Goal: Communication & Community: Answer question/provide support

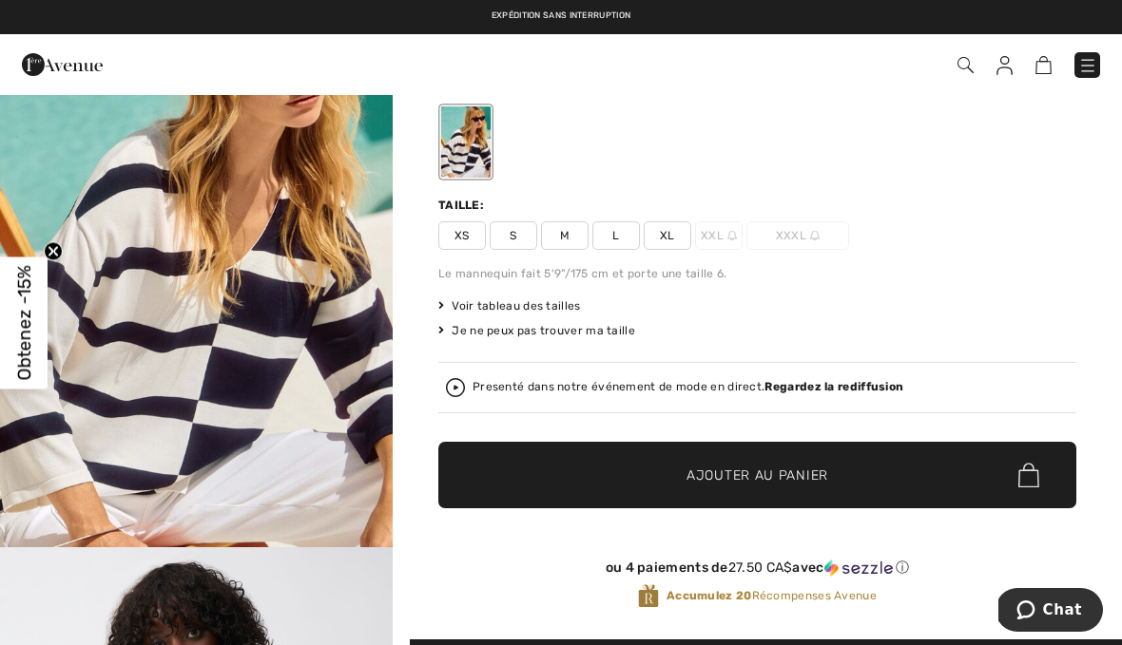
click at [1079, 604] on span "Chat" at bounding box center [1062, 610] width 39 height 17
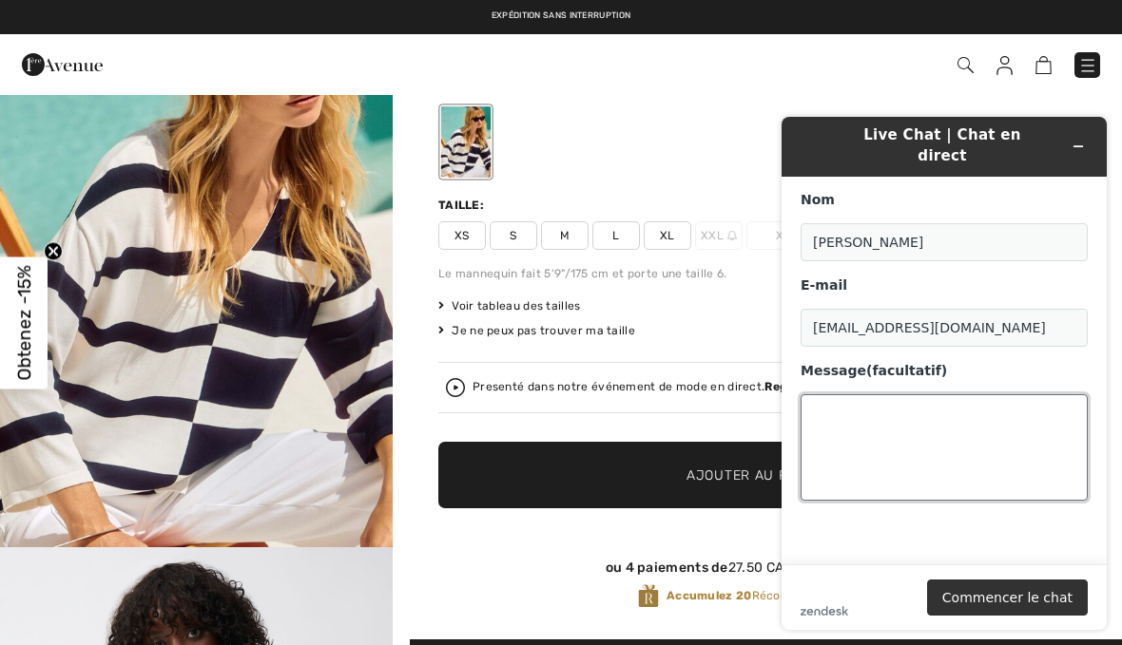
click at [861, 403] on textarea "Message (facultatif)" at bounding box center [943, 447] width 287 height 106
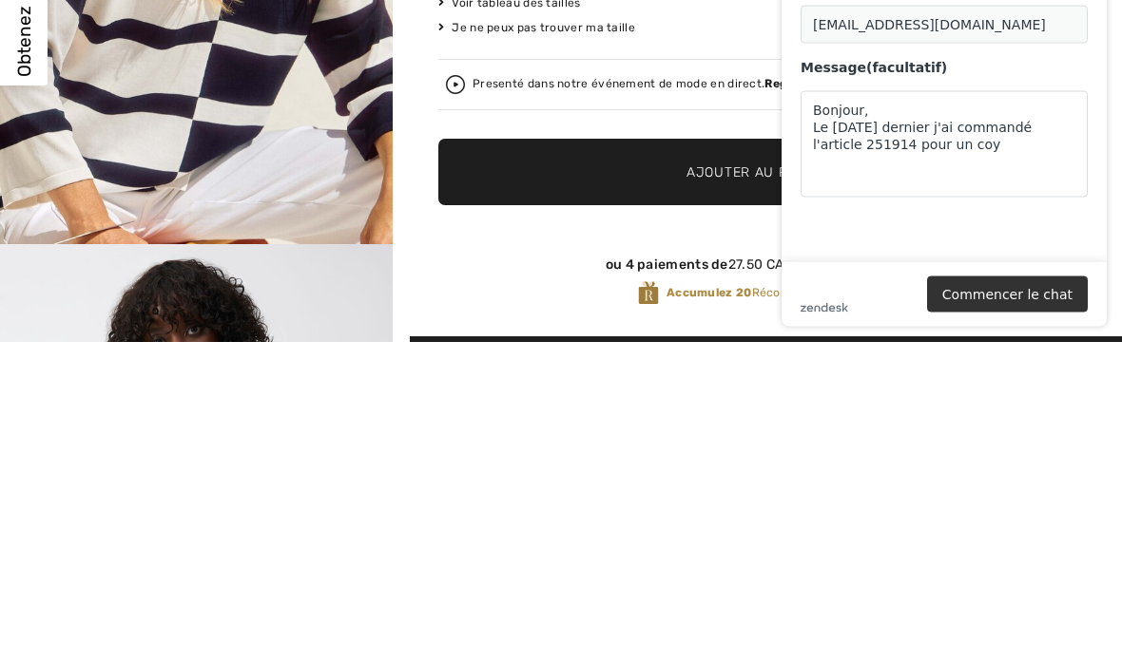
scroll to position [438, 0]
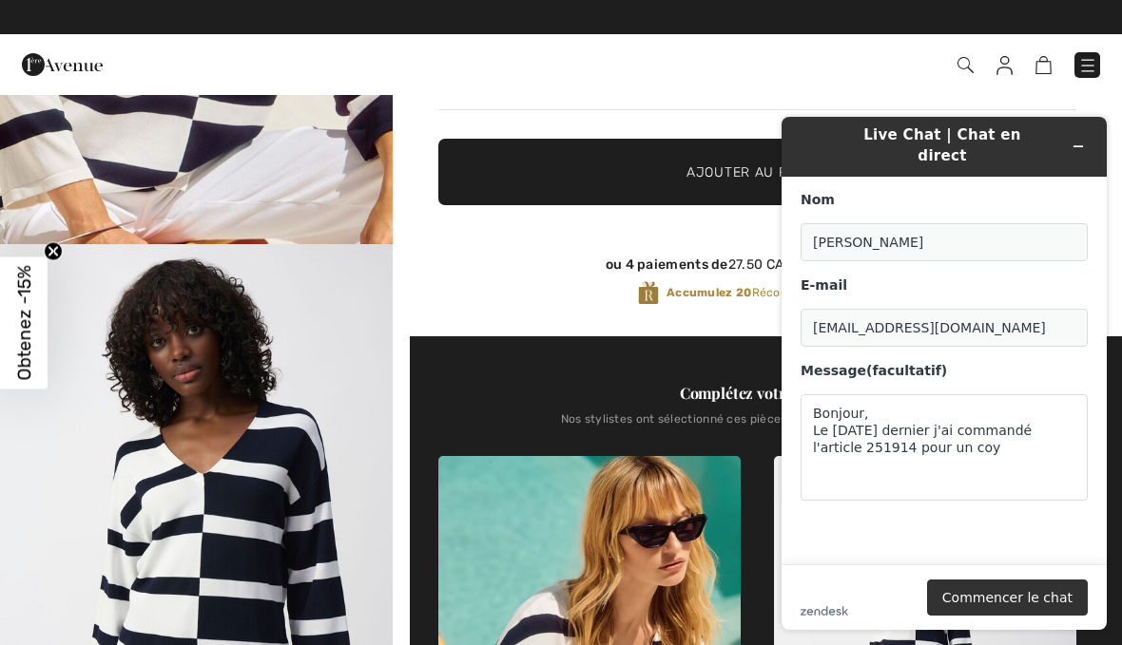
click at [356, 345] on img "2 / 10" at bounding box center [196, 538] width 393 height 588
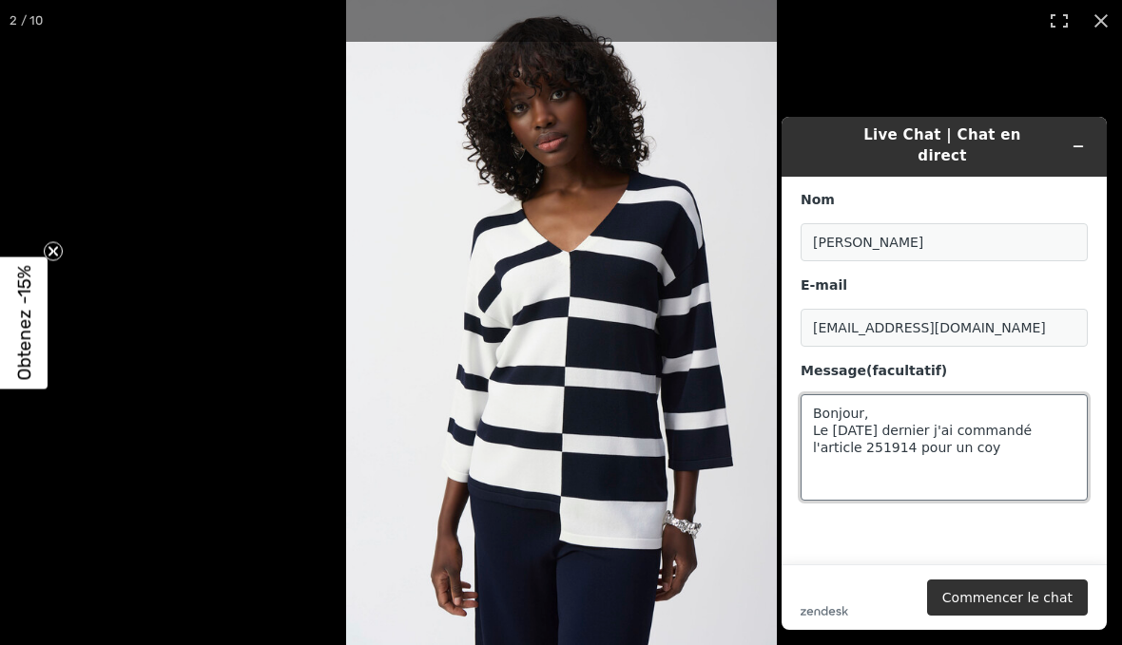
click at [952, 436] on textarea "Bonjour, Le [DATE] dernier j'ai commandé l'article 251914 pour un coy" at bounding box center [943, 447] width 287 height 106
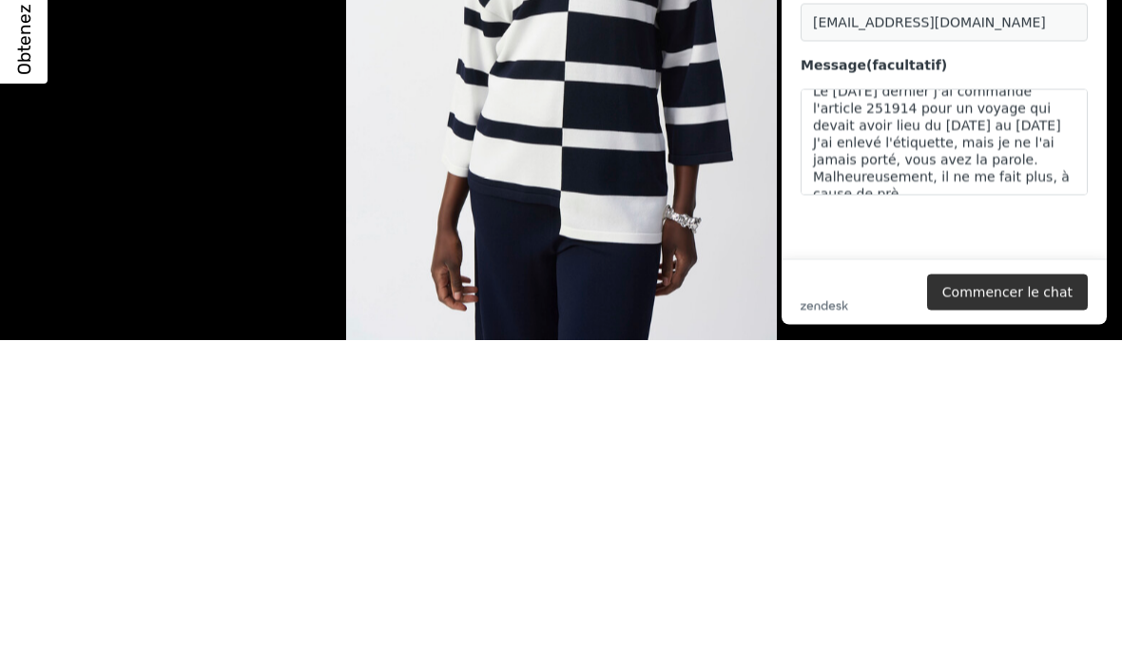
scroll to position [3909, 0]
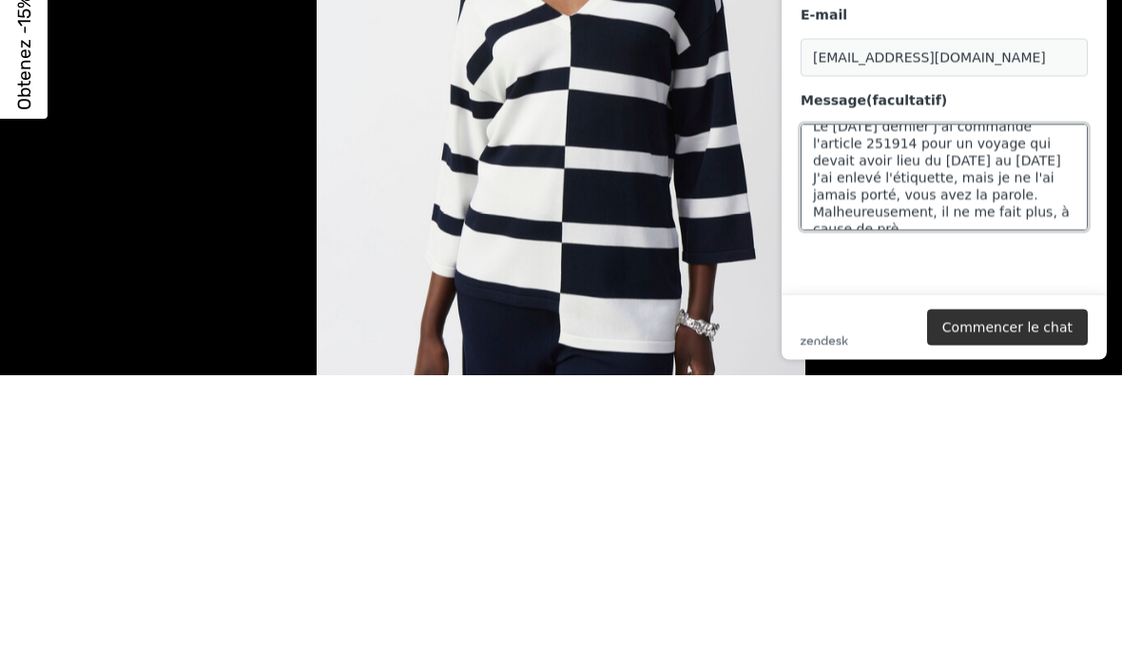
click at [1009, 200] on textarea "Bonjour, Le [DATE] dernier j'ai commandé l'article 251914 pour un voyage qui de…" at bounding box center [943, 178] width 287 height 106
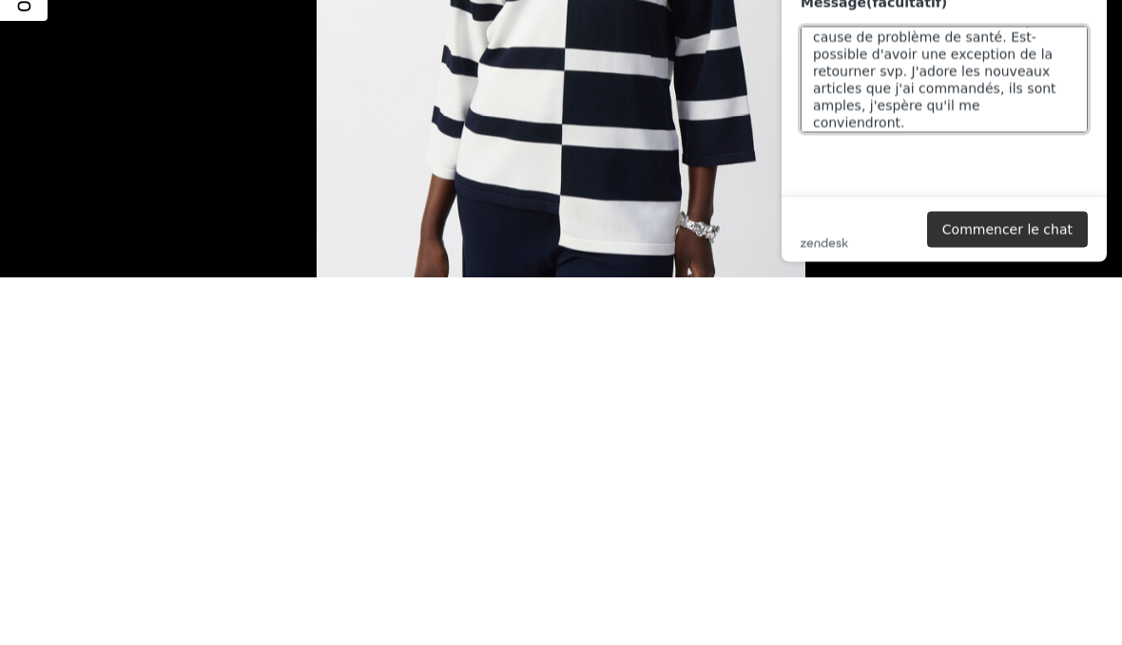
scroll to position [3955, 0]
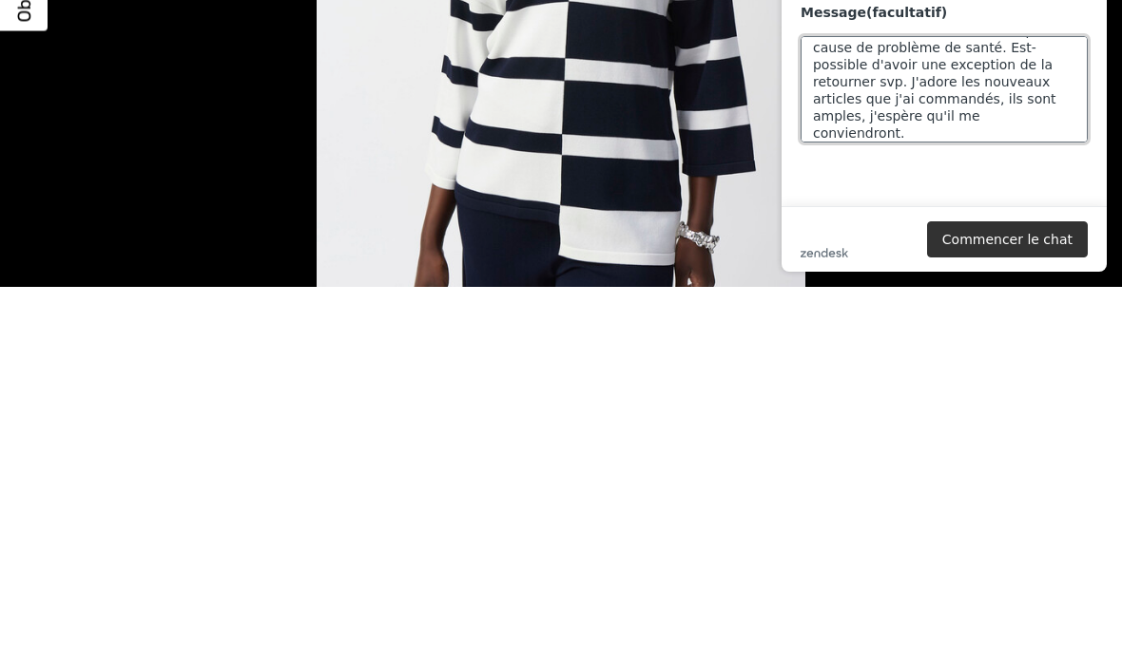
type textarea "Bonjour, Le [DATE] dernier j'ai commandé l'article 251914 pour un voyage qui de…"
click at [1025, 243] on button "Commencer le chat" at bounding box center [1007, 239] width 161 height 36
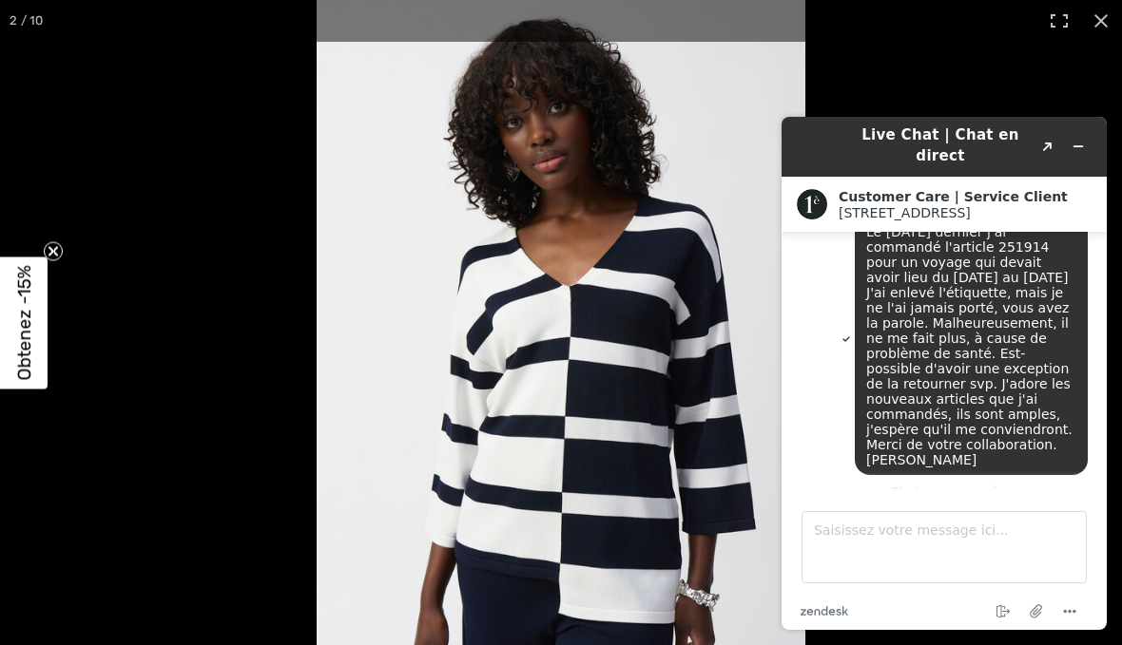
scroll to position [52, 0]
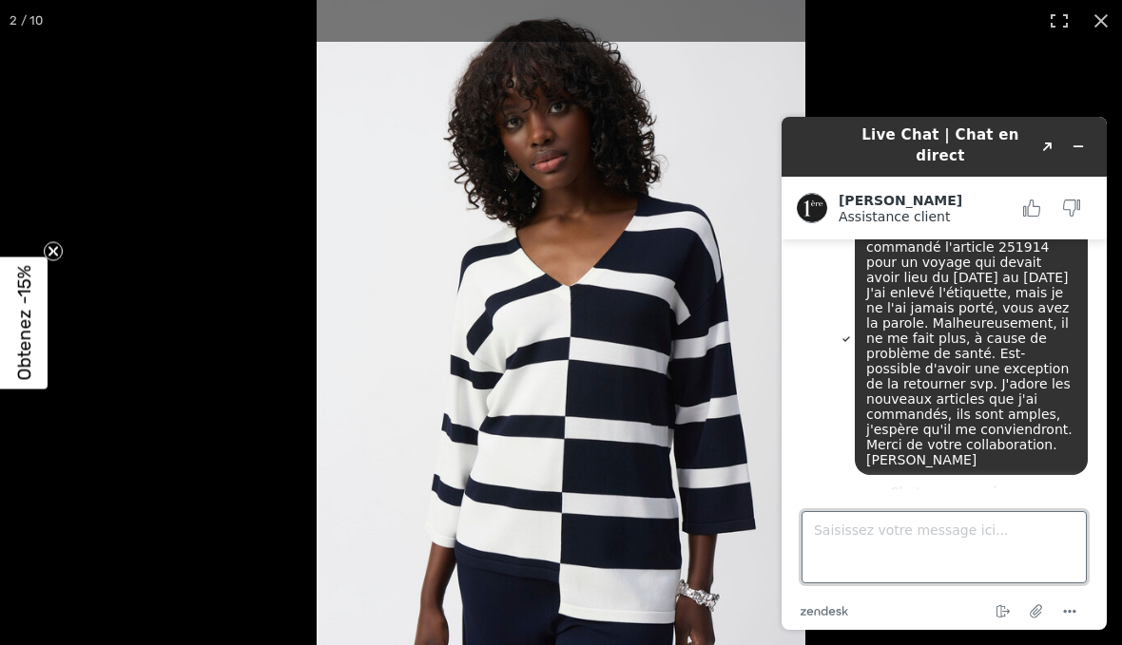
click at [851, 528] on textarea "Saisissez votre message ici..." at bounding box center [943, 547] width 285 height 72
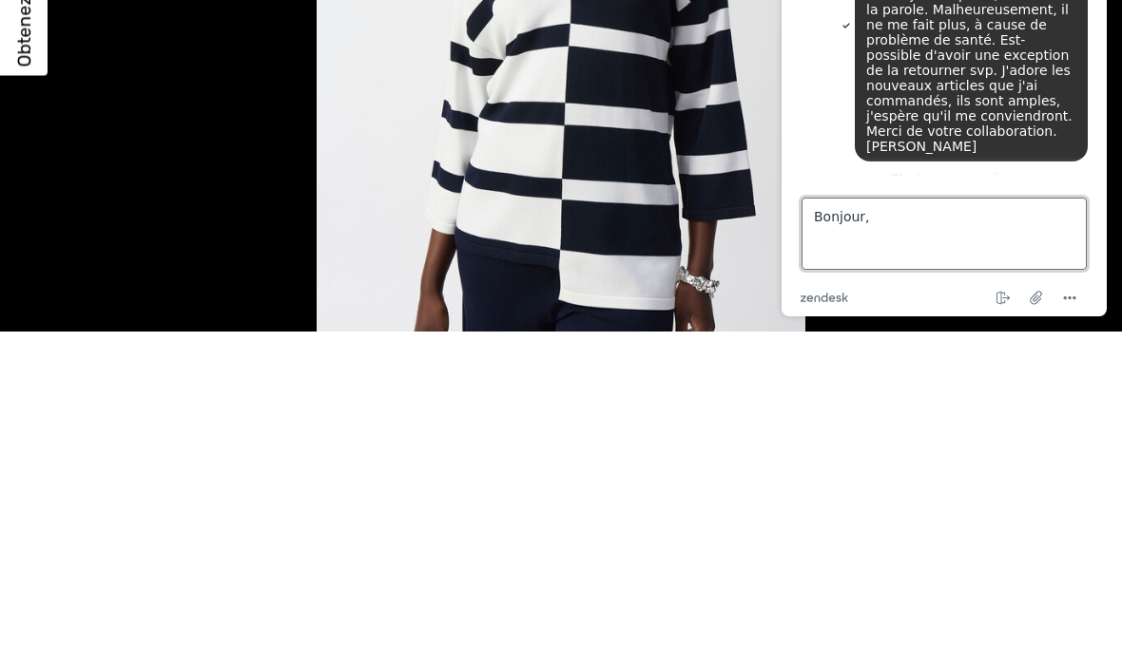
scroll to position [117, 0]
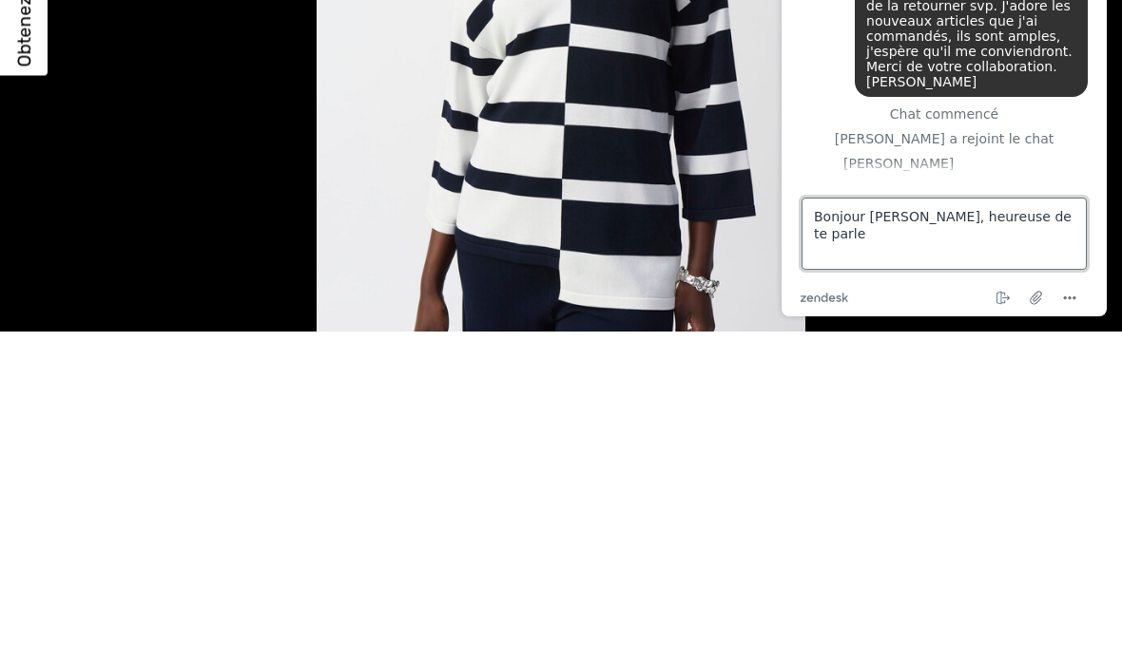
type textarea "Bonjour [PERSON_NAME], heureuse de te parler"
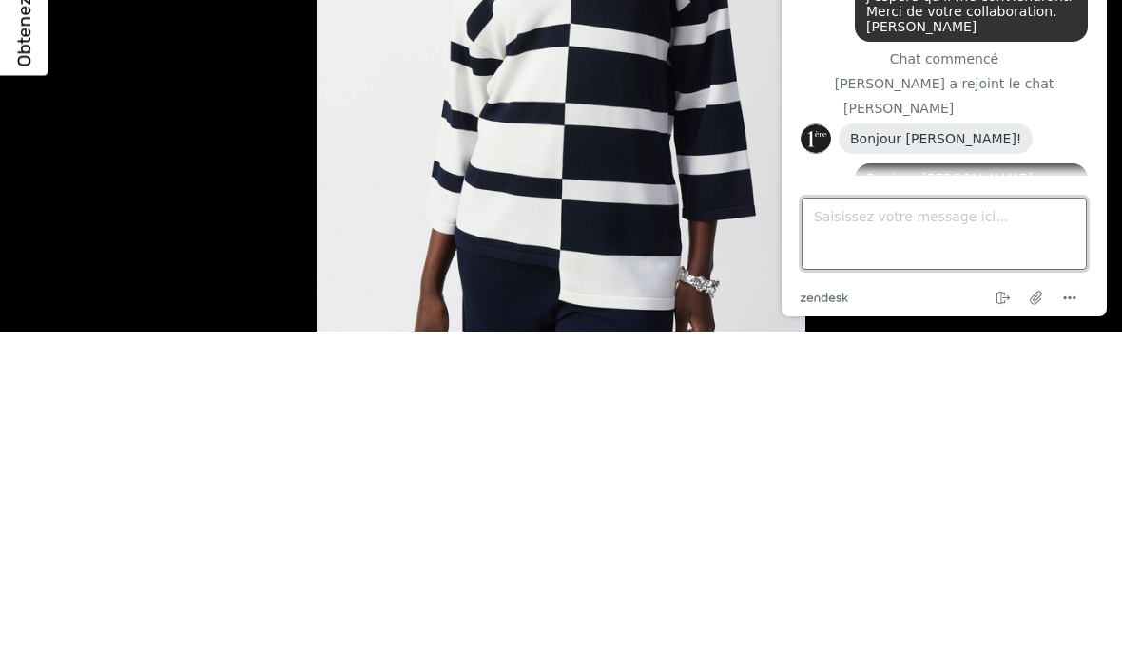
scroll to position [256, 0]
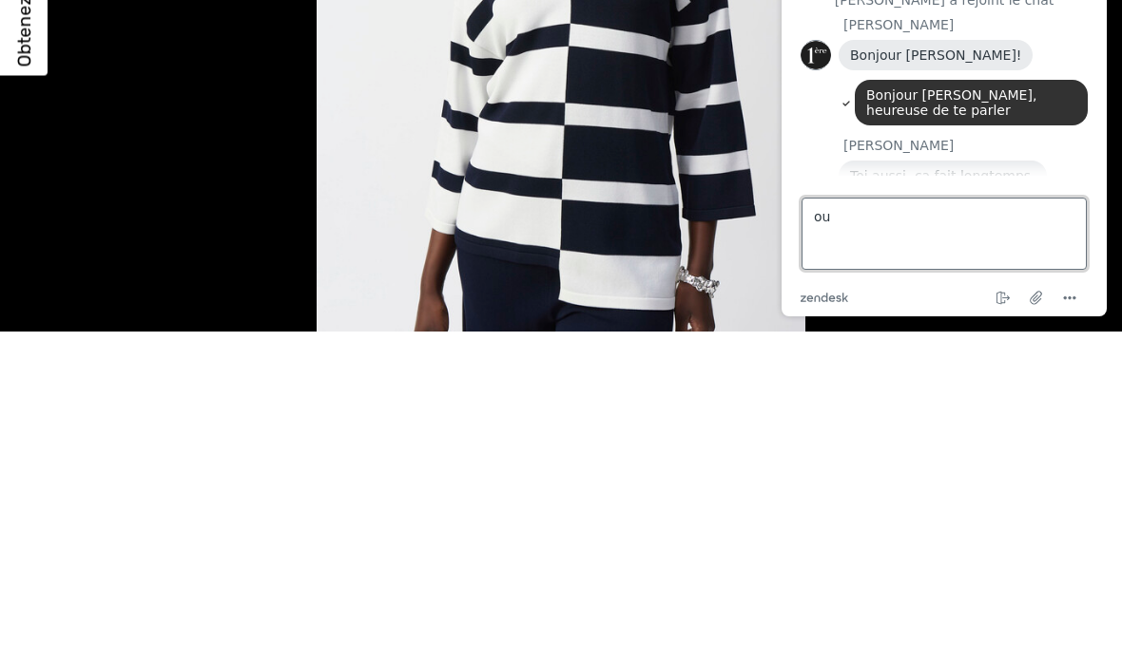
type textarea "oui"
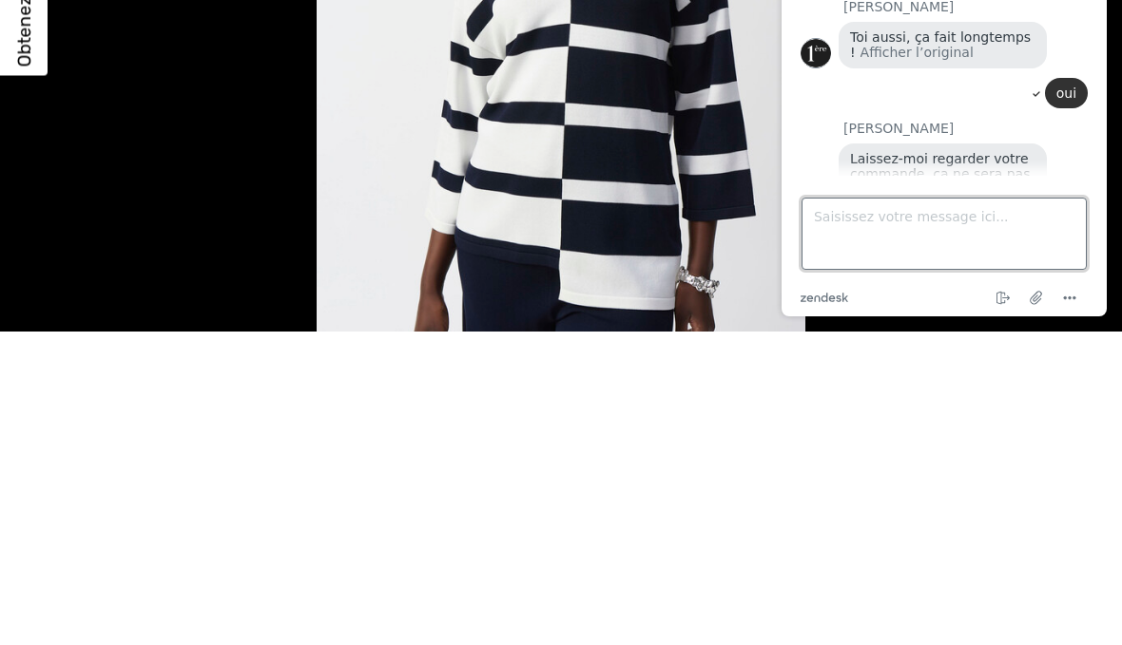
scroll to position [476, 0]
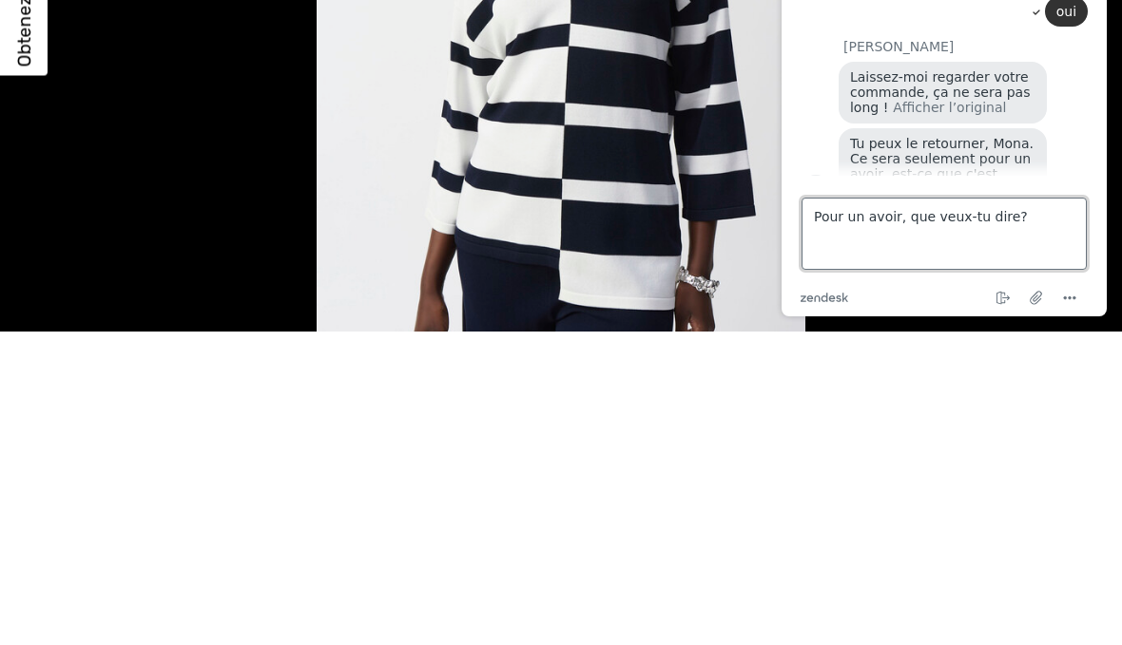
type textarea "Pour un avoir, que veux-tu dire?"
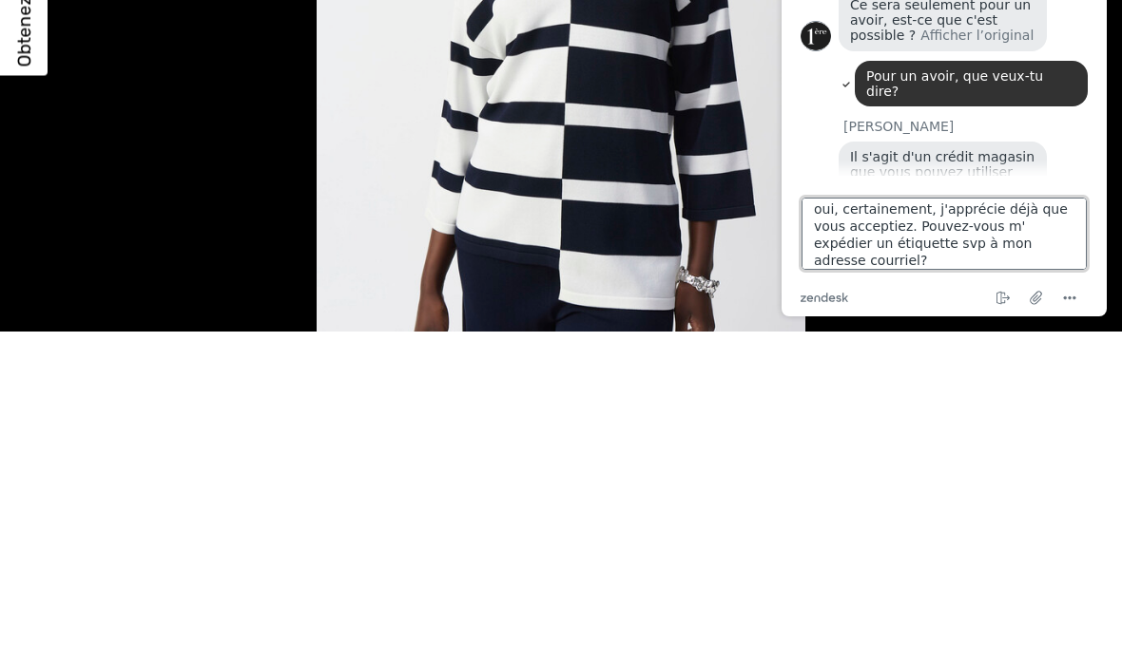
scroll to position [25, 0]
type textarea "oui, certainement, j'apprécie déjà que vous acceptiez. Pouvez-vous m' expédier …"
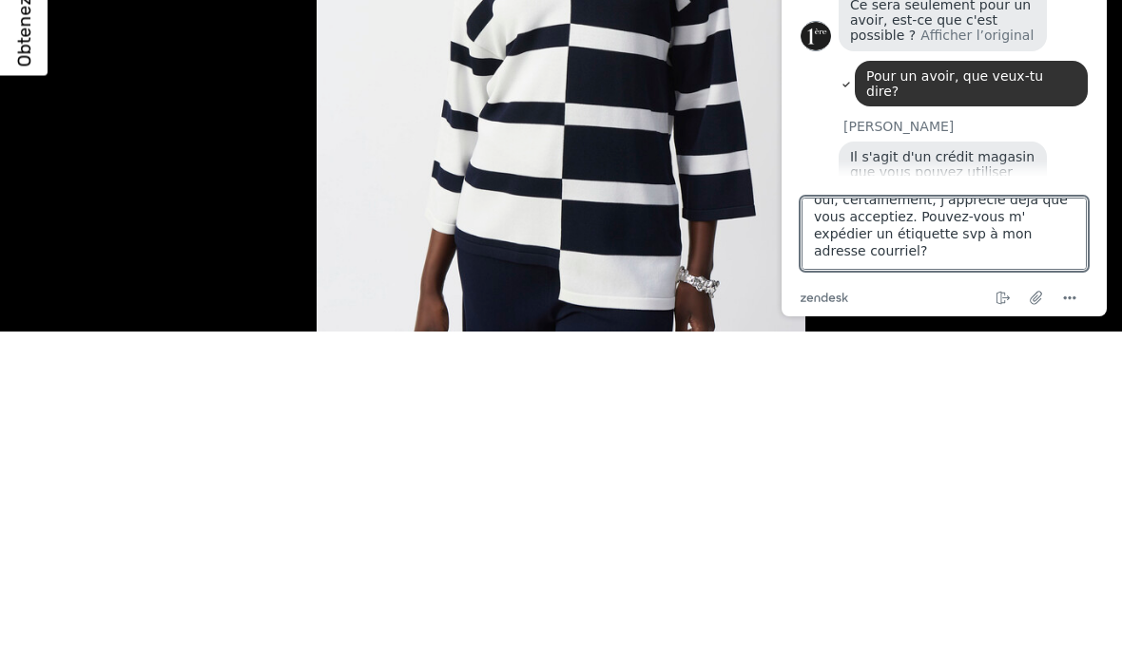
click at [938, 302] on div "Mettre fin au chat Joindre un fichier Options" at bounding box center [968, 298] width 240 height 25
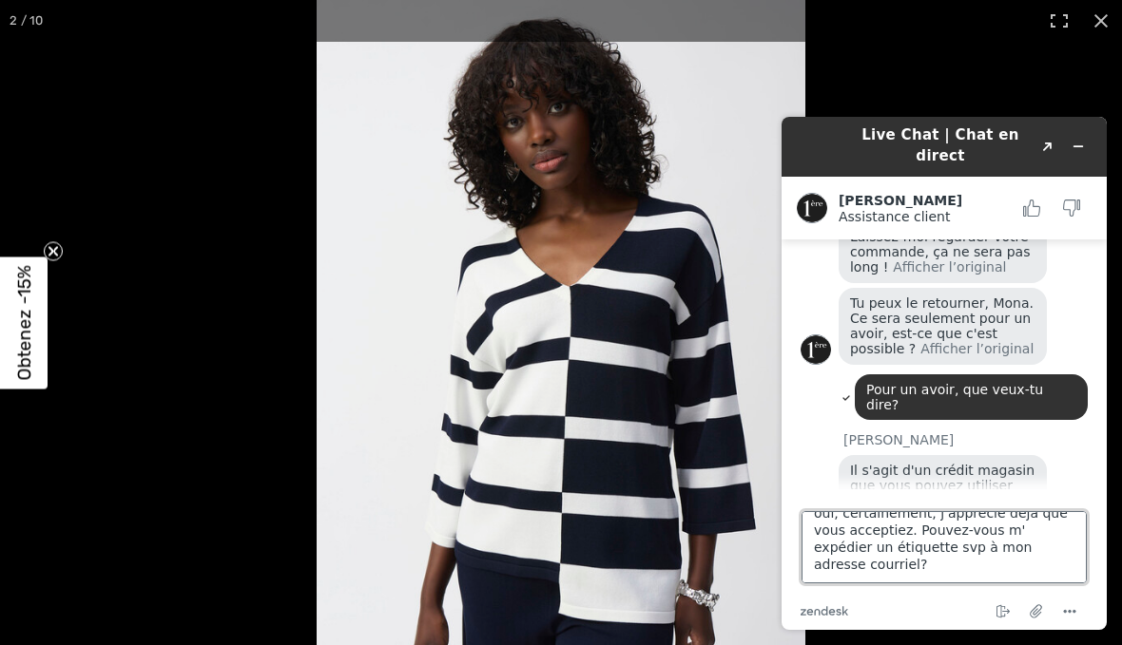
click at [964, 543] on textarea "oui, certainement, j'apprécie déjà que vous acceptiez. Pouvez-vous m' expédier …" at bounding box center [943, 547] width 285 height 72
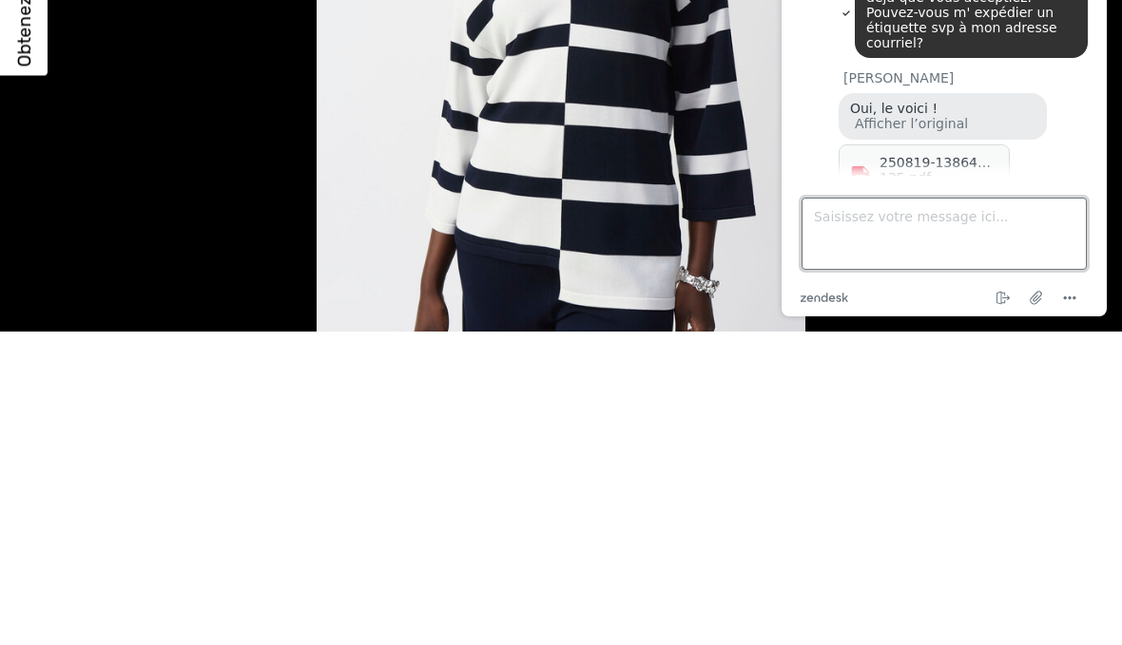
scroll to position [892, 0]
click at [868, 166] on icon at bounding box center [860, 177] width 17 height 23
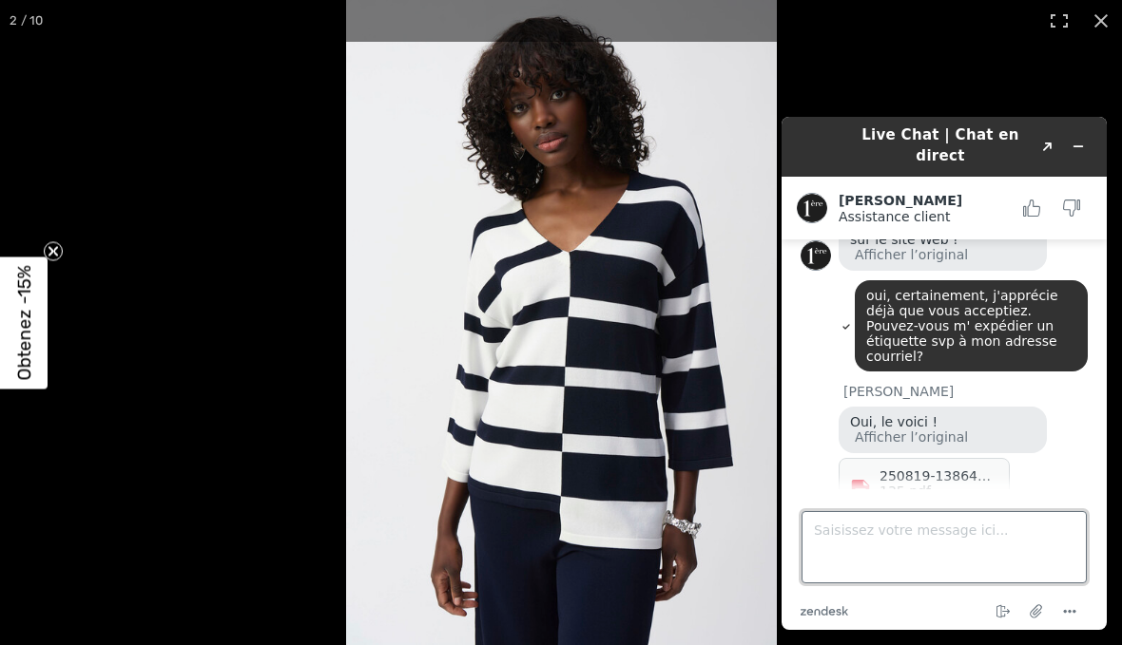
click at [862, 552] on textarea "Saisissez votre message ici..." at bounding box center [943, 547] width 285 height 72
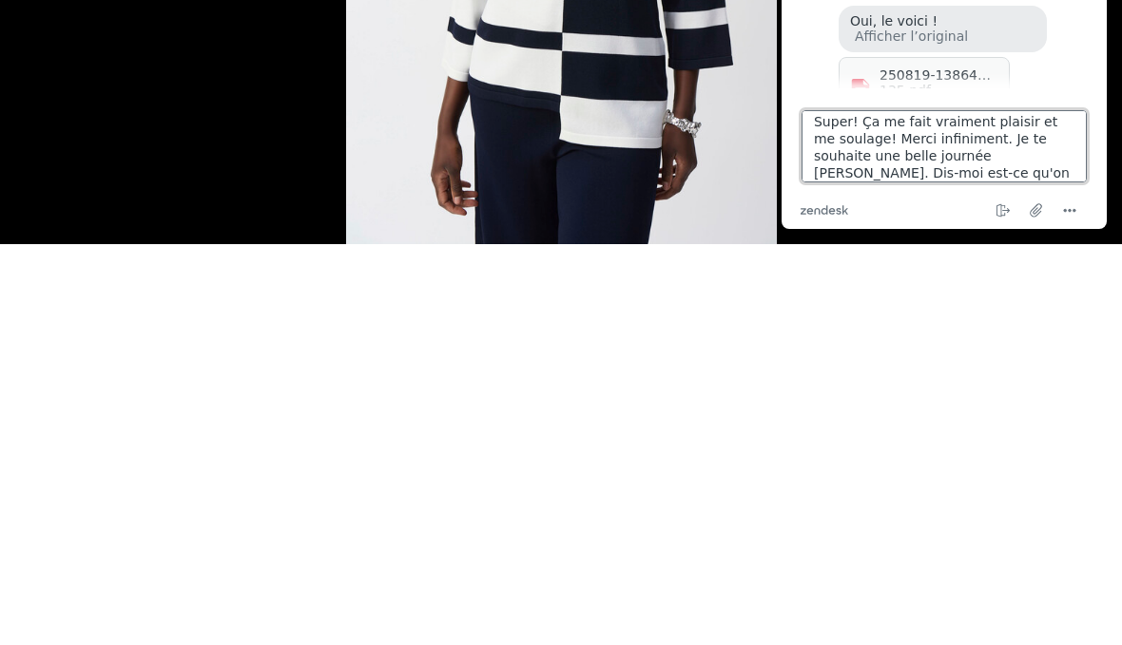
scroll to position [34, 0]
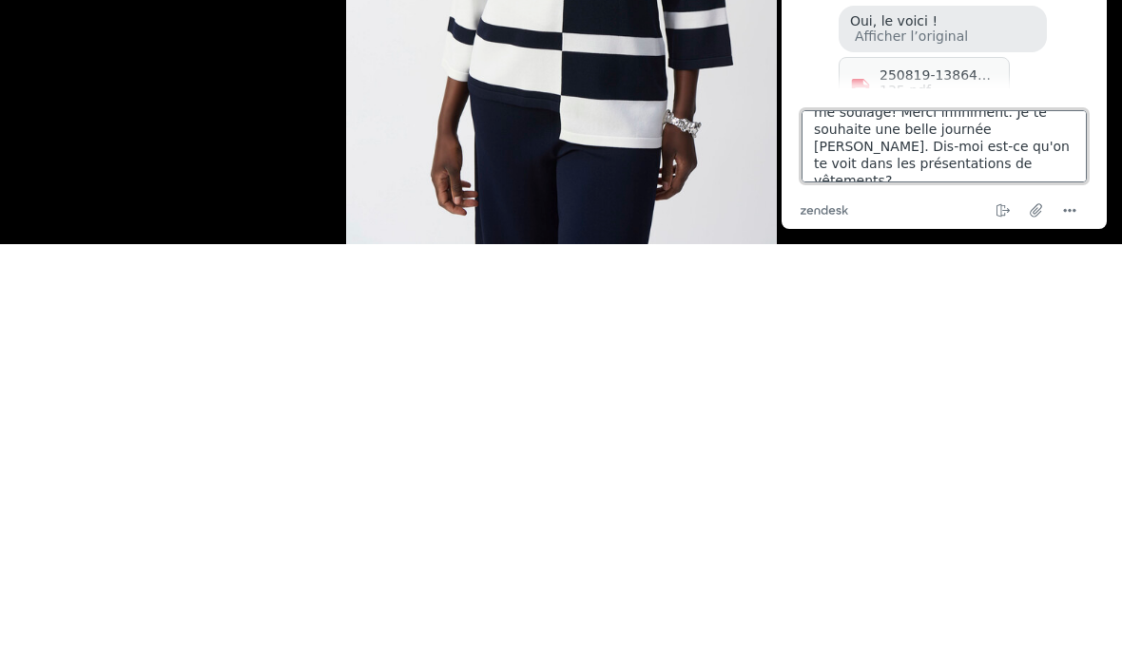
type textarea "Super! Ça me fait vraiment plaisir et me soulage! Merci infiniment. Je te souha…"
click at [959, 127] on textarea "Super! Ça me fait vraiment plaisir et me soulage! Merci infiniment. Je te souha…" at bounding box center [943, 146] width 285 height 72
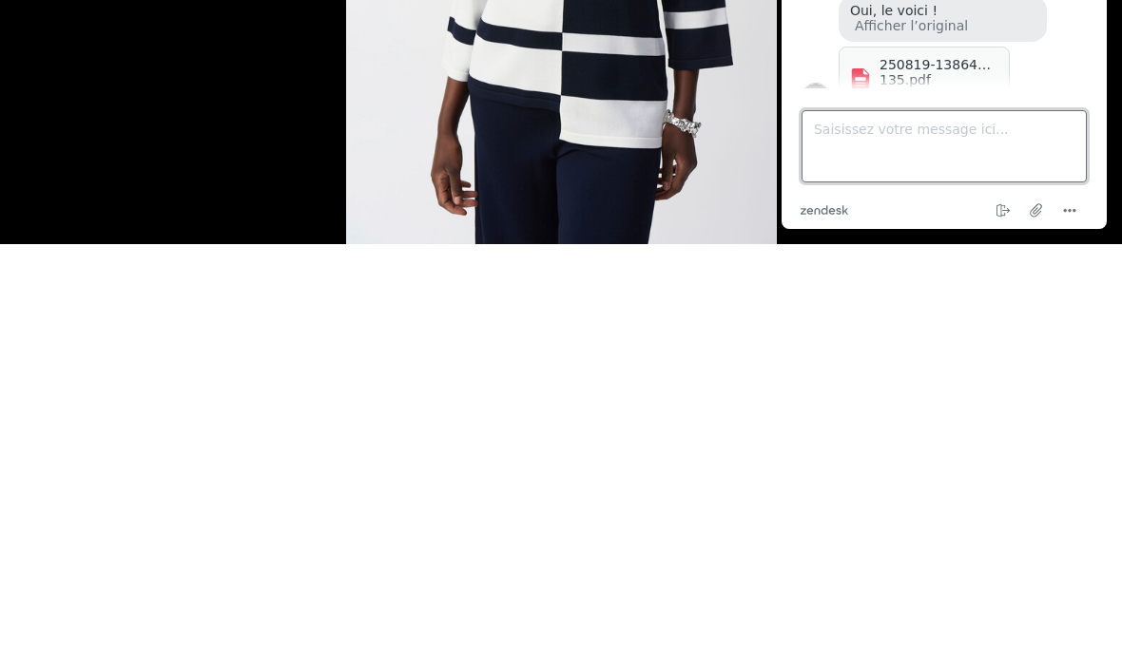
scroll to position [896, 0]
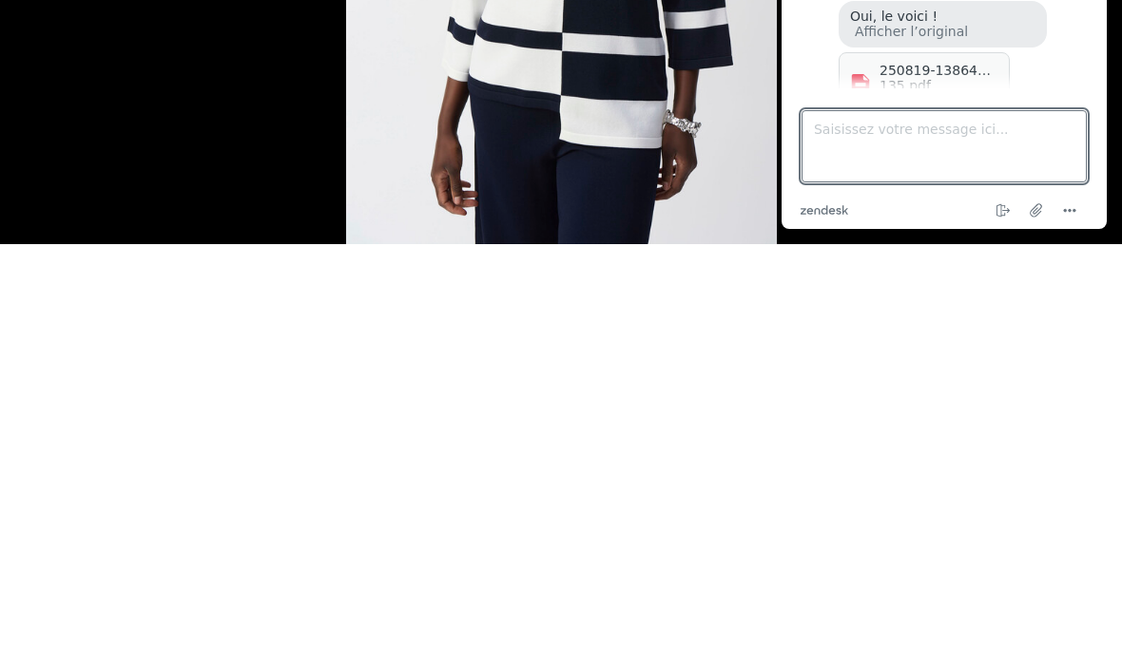
click at [863, 74] on icon at bounding box center [860, 85] width 23 height 23
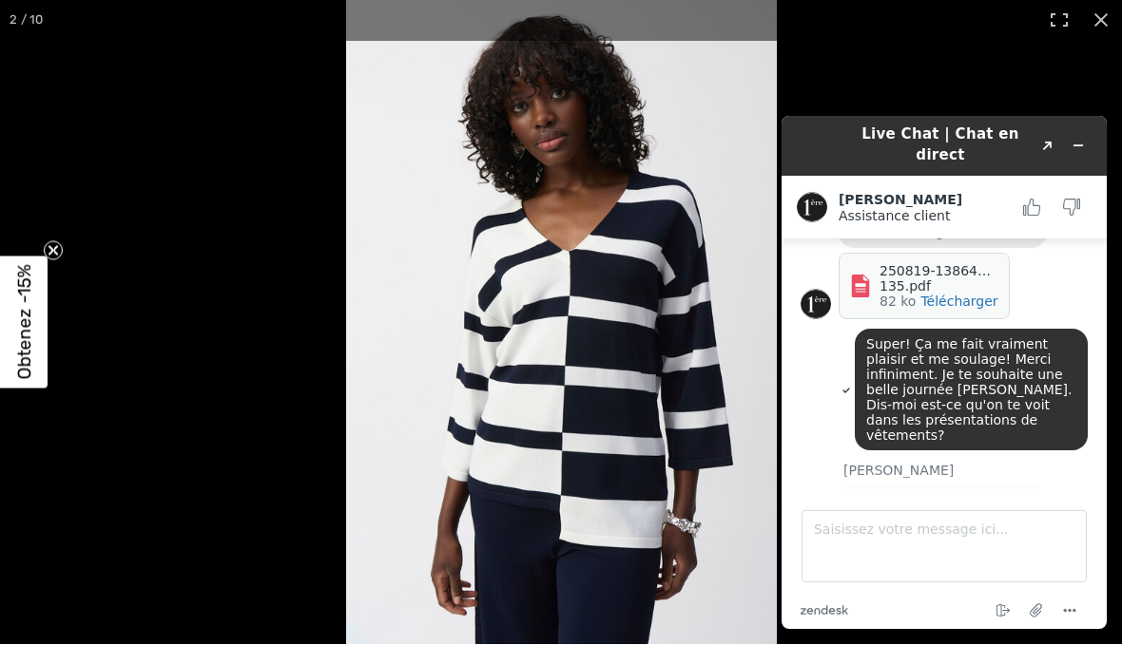
scroll to position [1091, 0]
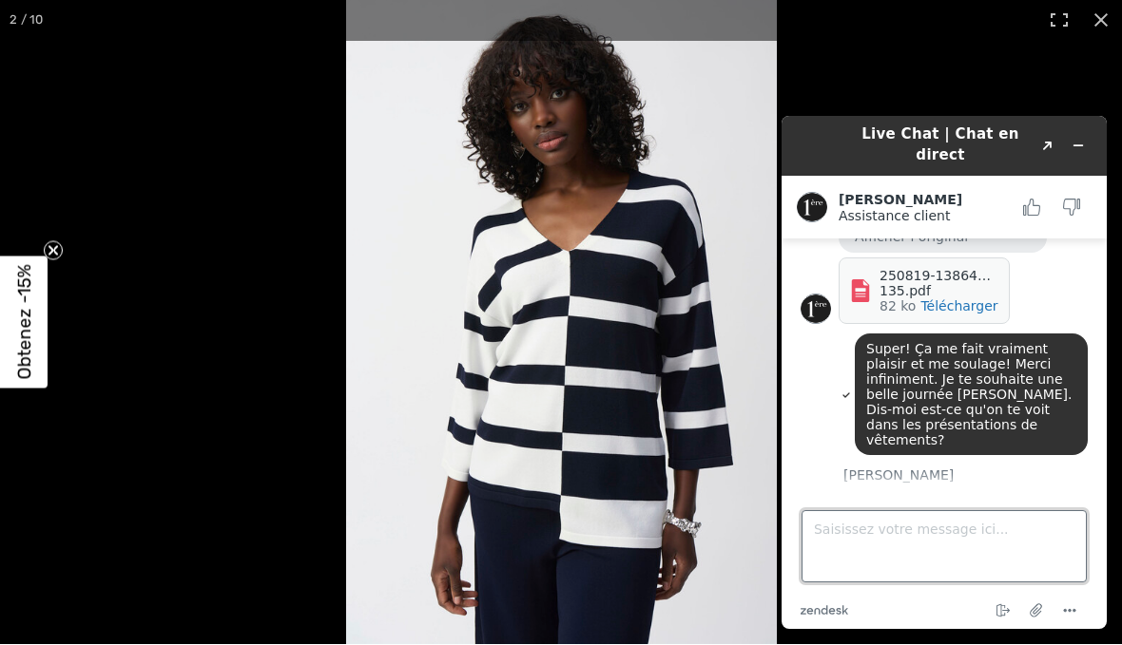
click at [862, 536] on textarea "Saisissez votre message ici..." at bounding box center [943, 546] width 285 height 72
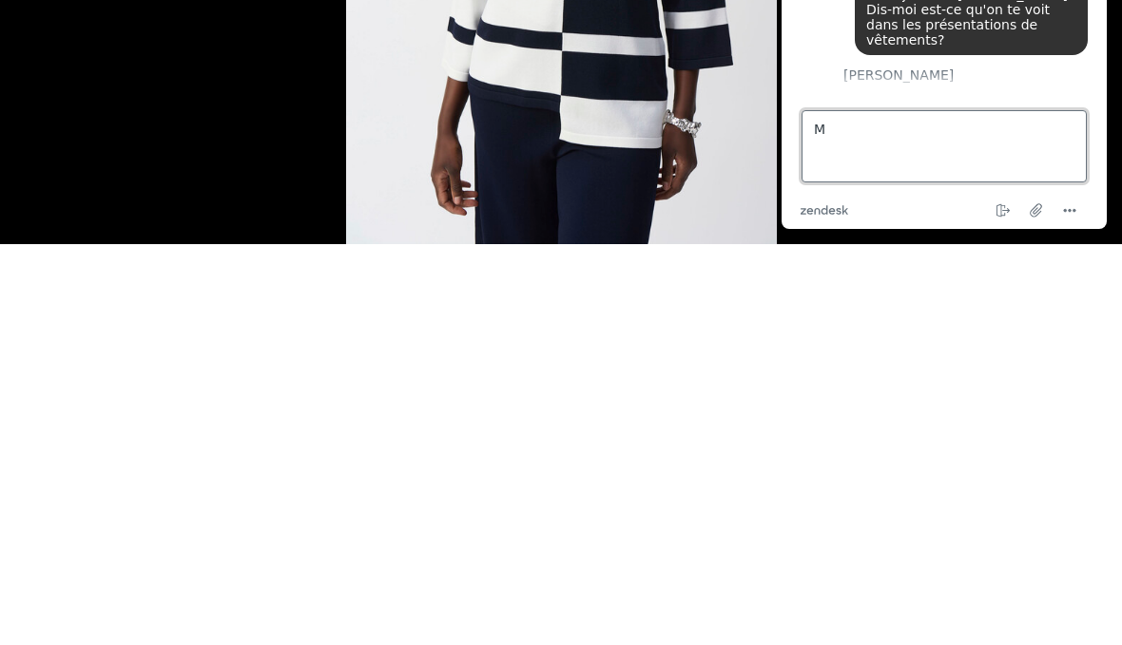
scroll to position [1158, 0]
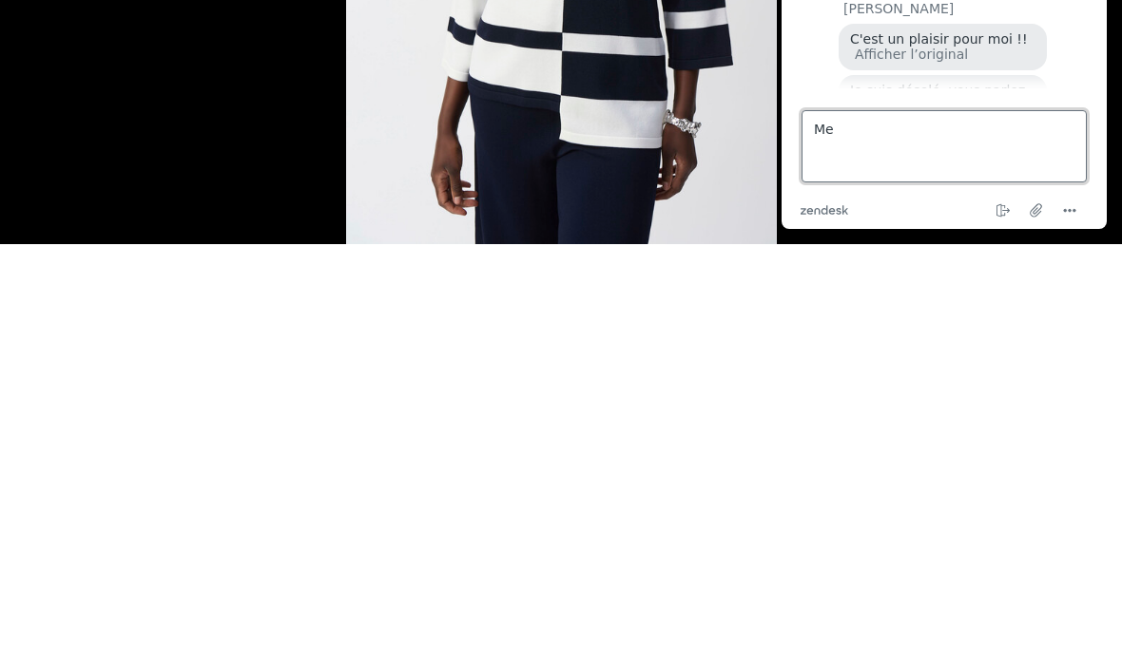
type textarea "M"
type textarea "Oui"
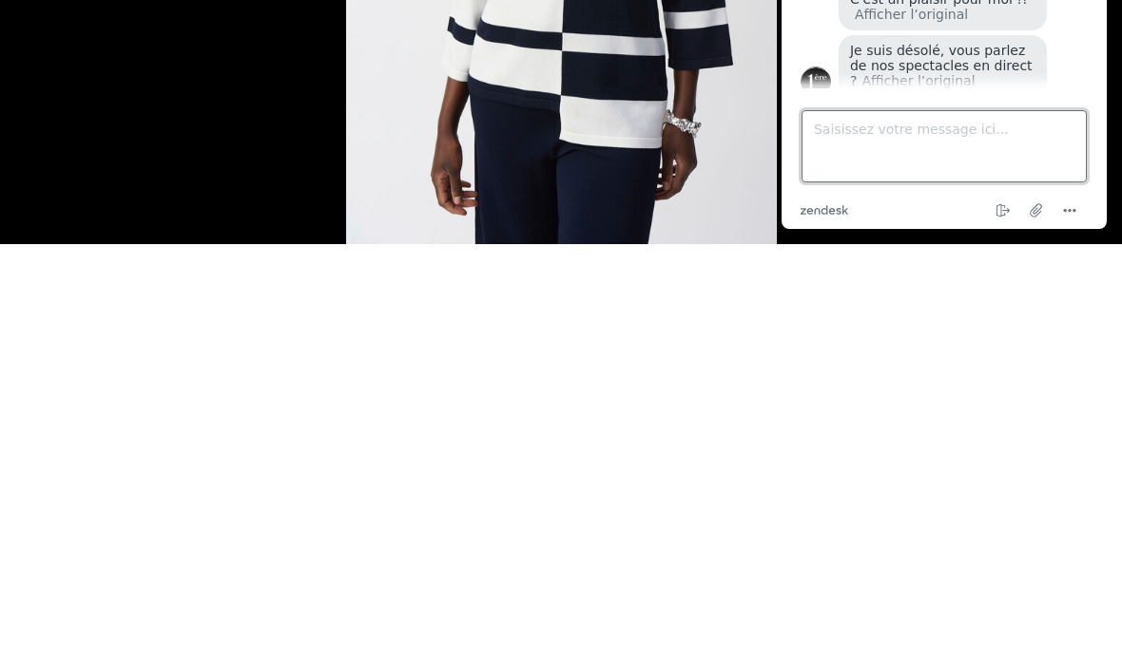
scroll to position [1297, 0]
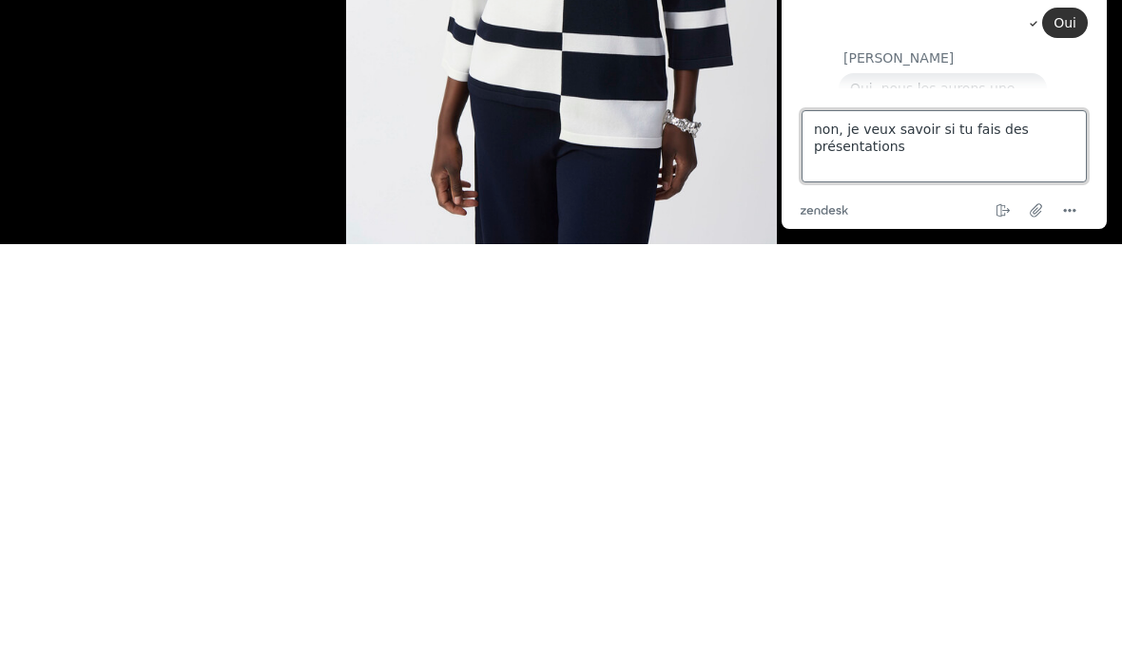
type textarea "non, je veux savoir si tu fais des présentations?"
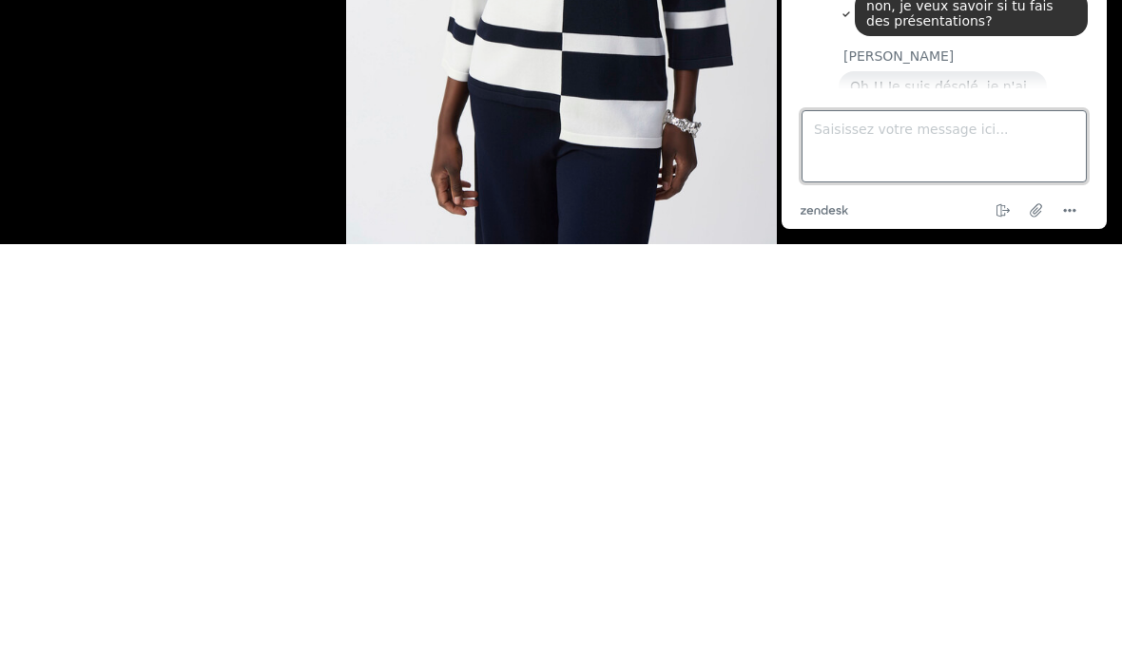
scroll to position [1451, 0]
type textarea "pour te reconnaître!"
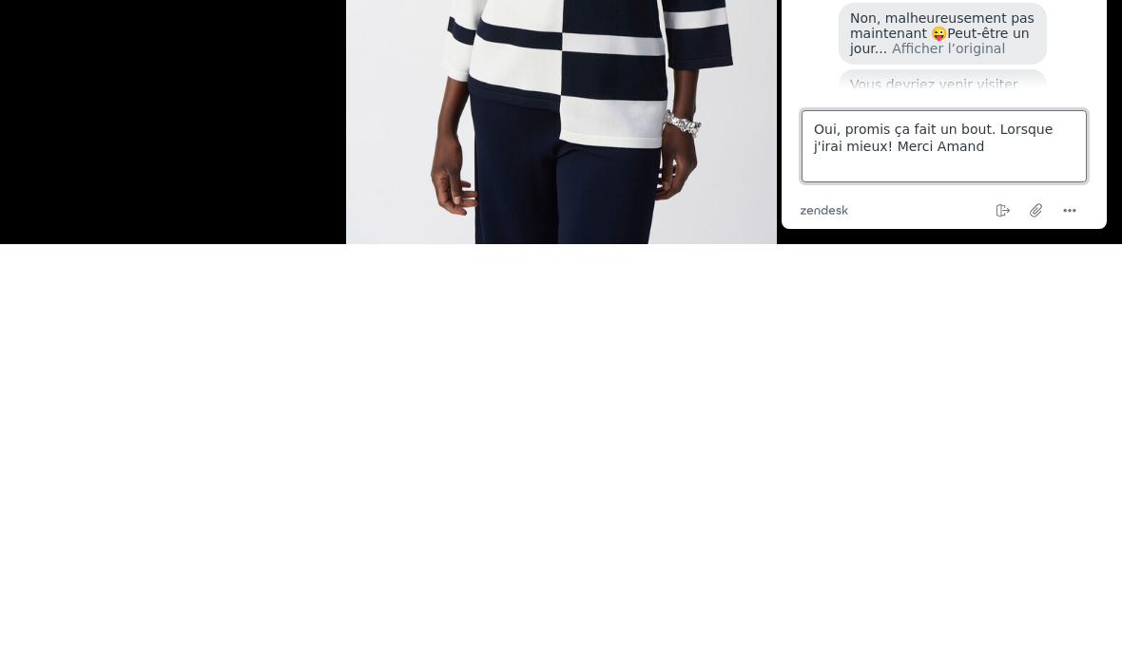
type textarea "Oui, promis ça fait un bout. Lorsque j'irai mieux! [PERSON_NAME]"
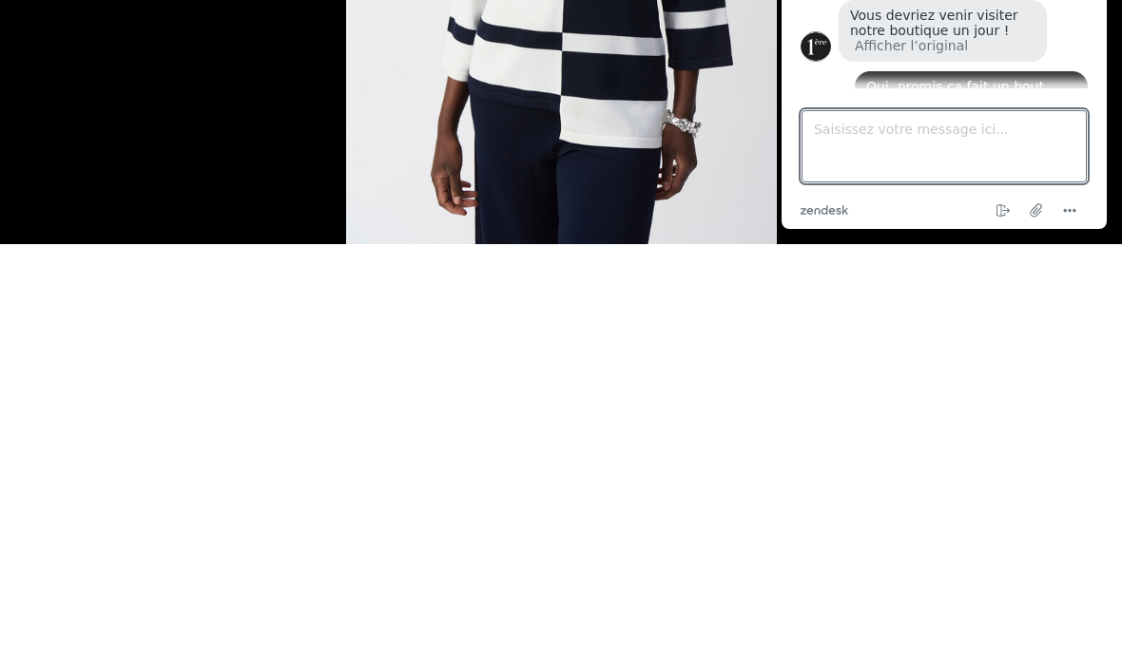
click at [1075, 203] on icon "Menu" at bounding box center [1069, 211] width 23 height 23
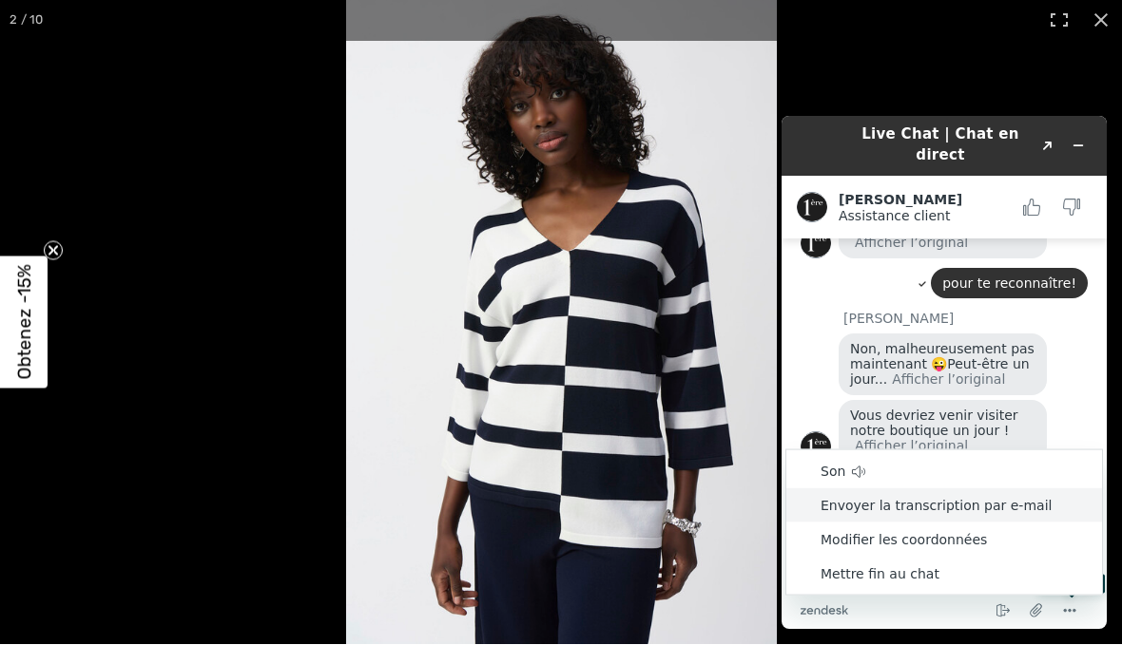
click at [1019, 509] on li "Envoyer la transcription par e-mail" at bounding box center [944, 506] width 316 height 34
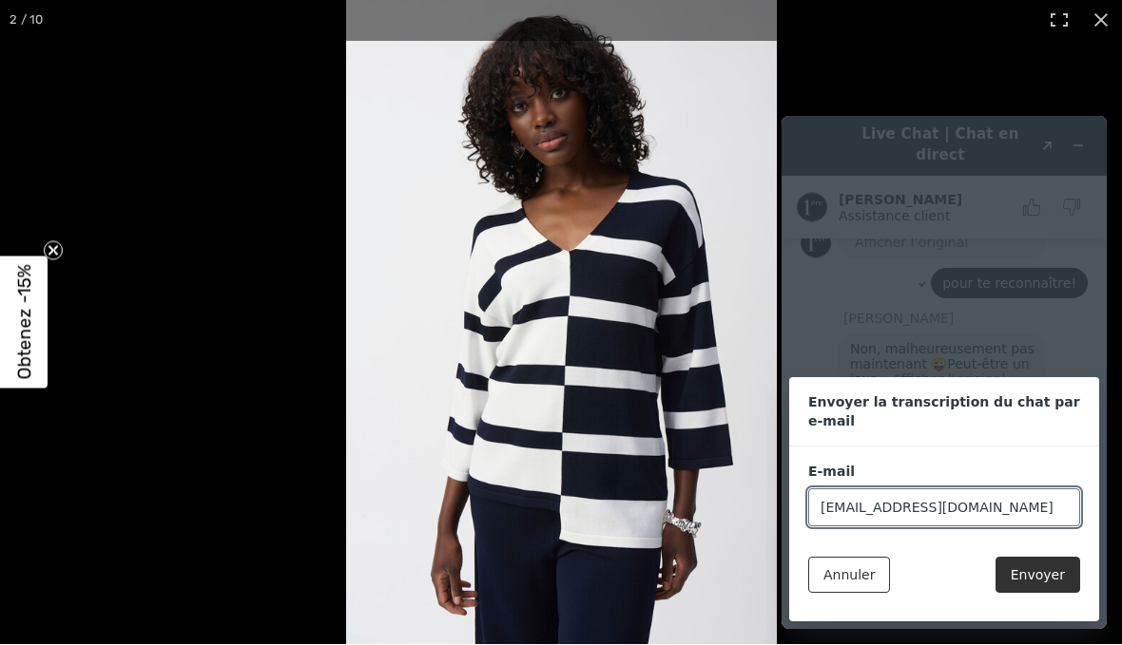
click at [1057, 582] on button "Envoyer" at bounding box center [1037, 575] width 85 height 36
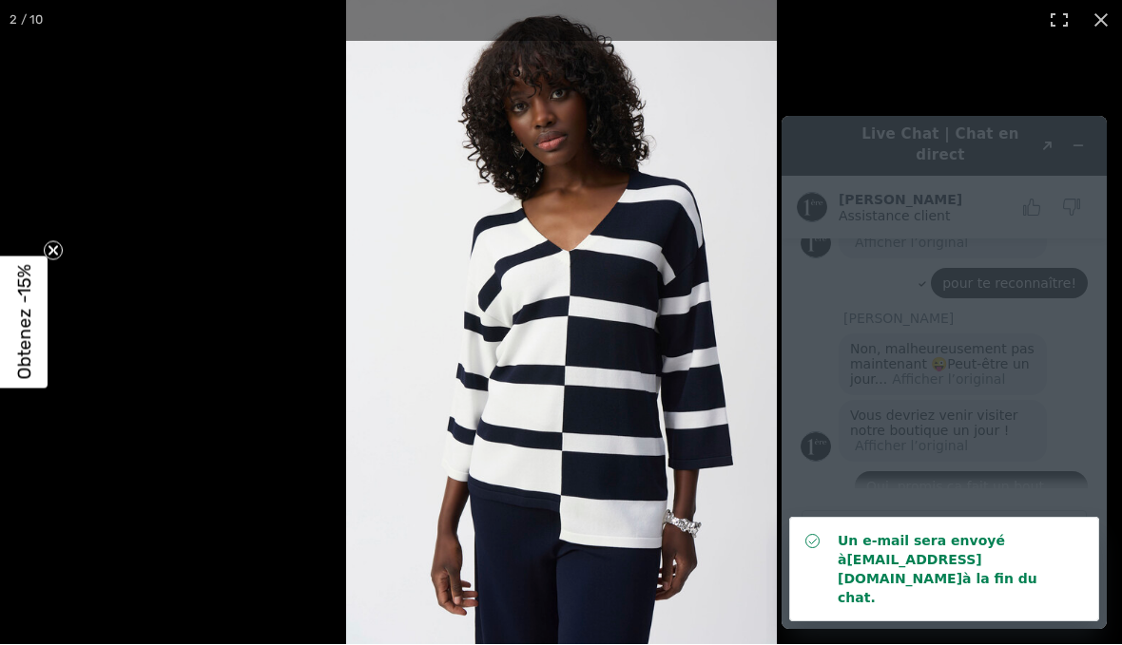
click at [982, 582] on strong "[EMAIL_ADDRESS][DOMAIN_NAME]" at bounding box center [909, 569] width 144 height 34
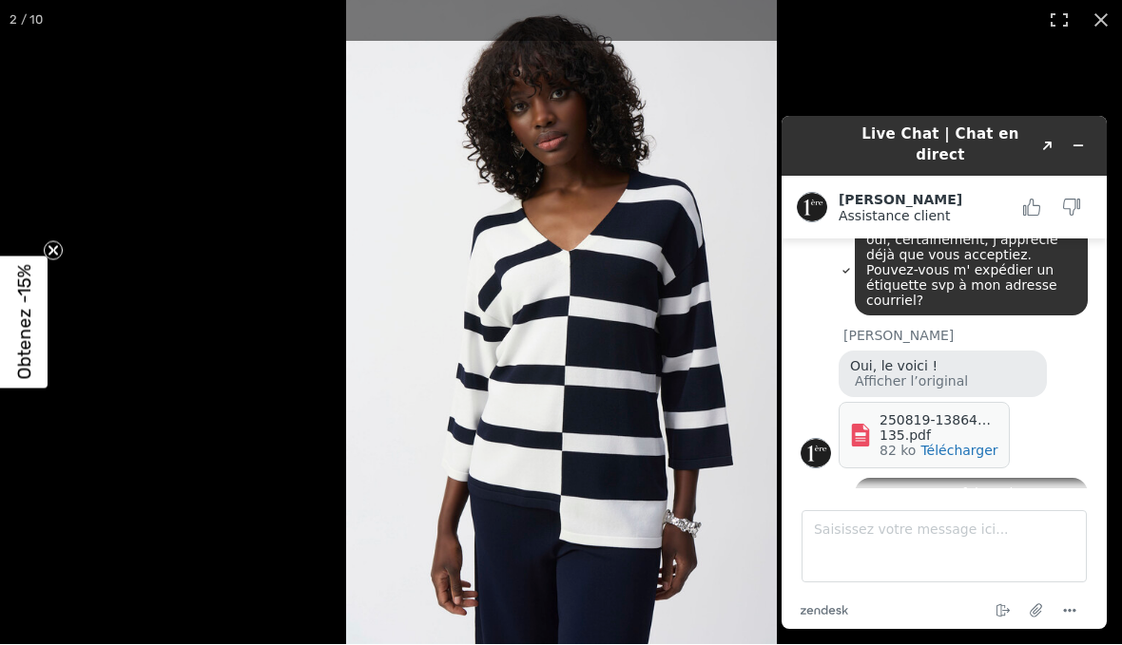
scroll to position [961, 0]
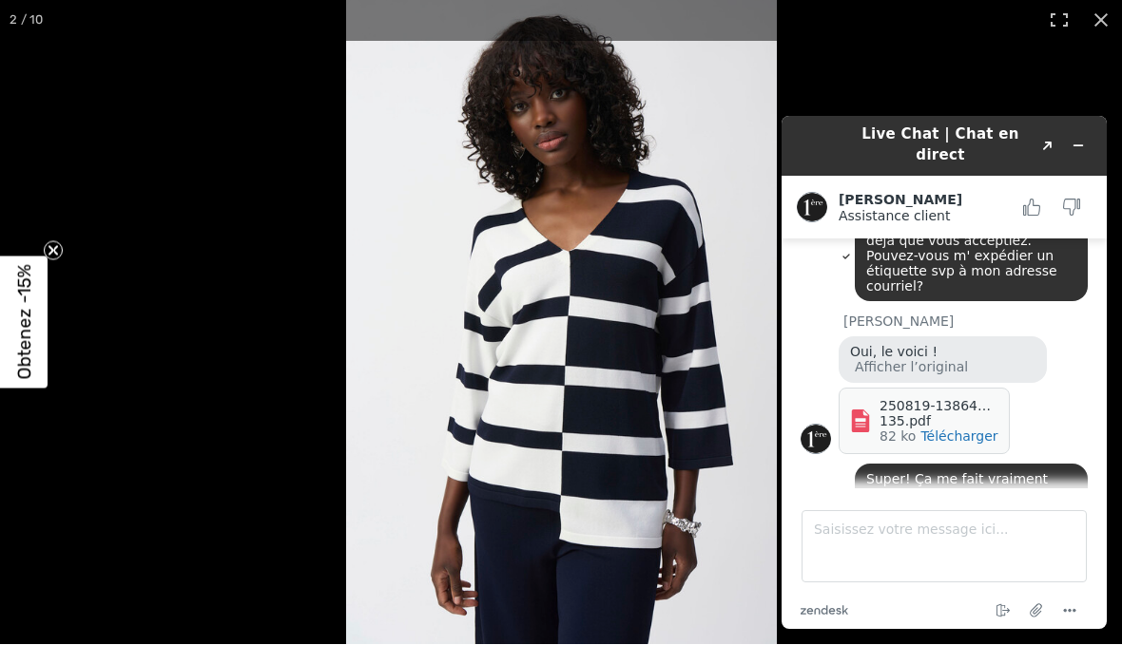
click at [869, 410] on icon at bounding box center [860, 421] width 17 height 23
